Goal: Find specific page/section: Find specific page/section

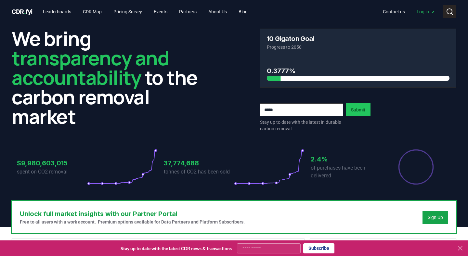
click at [447, 12] on circle at bounding box center [449, 11] width 5 height 5
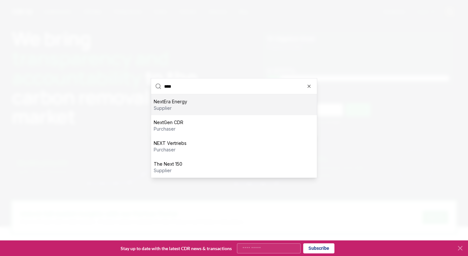
type input "*****"
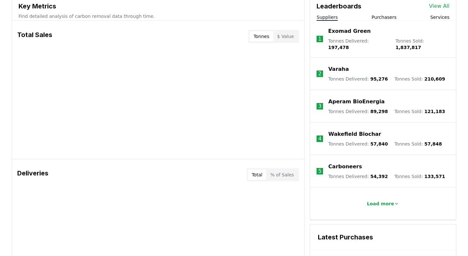
scroll to position [211, 0]
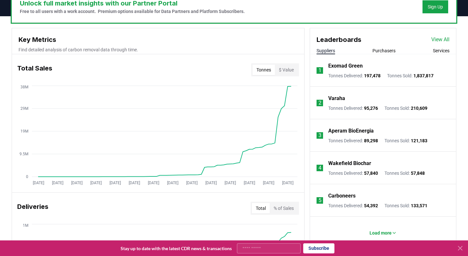
click at [440, 50] on button "Services" at bounding box center [441, 50] width 17 height 7
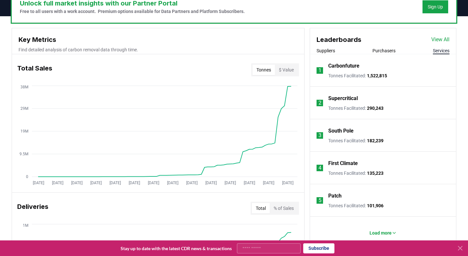
click at [204, 213] on div "Deliveries Total % of Sales" at bounding box center [158, 208] width 292 height 23
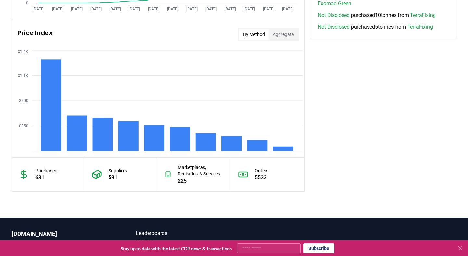
scroll to position [580, 0]
